Goal: Task Accomplishment & Management: Manage account settings

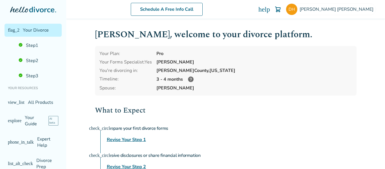
scroll to position [28, 0]
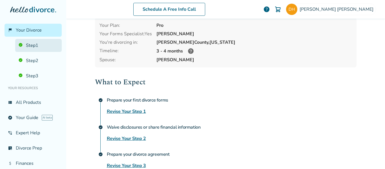
click at [30, 47] on link "Step 1" at bounding box center [38, 45] width 46 height 13
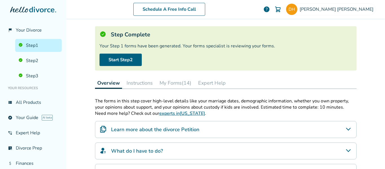
scroll to position [28, 0]
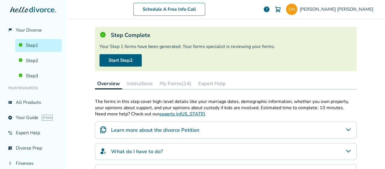
click at [173, 83] on button "My Forms (14)" at bounding box center [175, 83] width 36 height 11
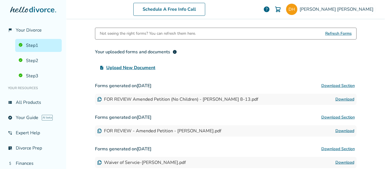
scroll to position [112, 0]
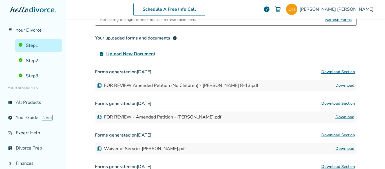
click at [344, 84] on link "Download" at bounding box center [344, 85] width 19 height 7
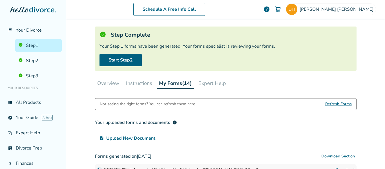
scroll to position [28, 0]
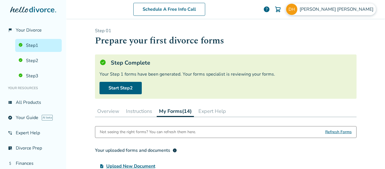
click at [340, 10] on span "[PERSON_NAME]" at bounding box center [337, 9] width 76 height 6
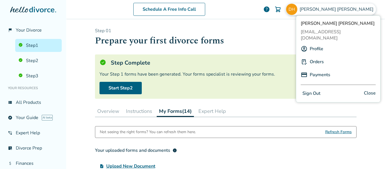
click at [310, 89] on button "Sign Out" at bounding box center [310, 93] width 21 height 8
